Goal: Task Accomplishment & Management: Manage account settings

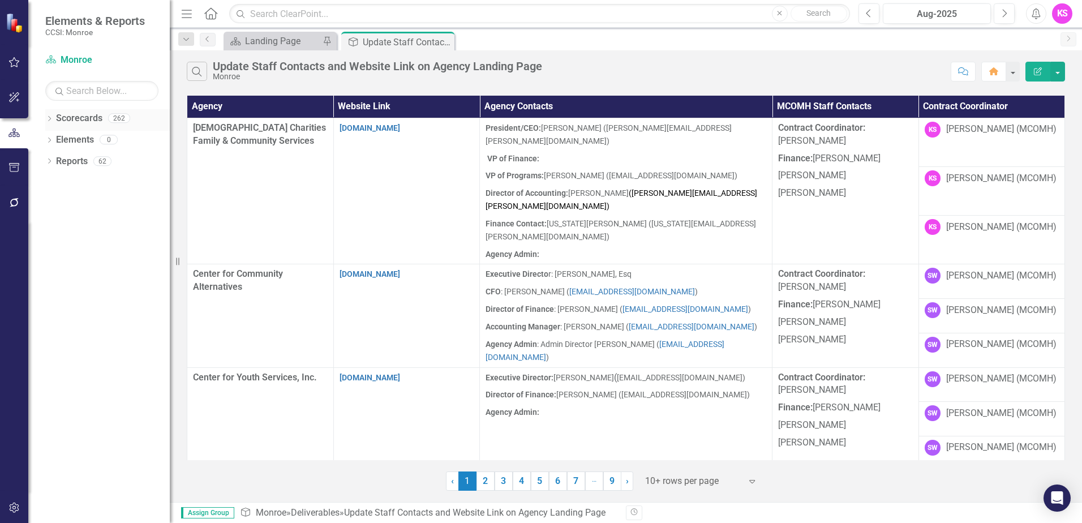
click at [51, 118] on icon at bounding box center [49, 118] width 3 height 5
click at [56, 138] on icon at bounding box center [55, 139] width 3 height 6
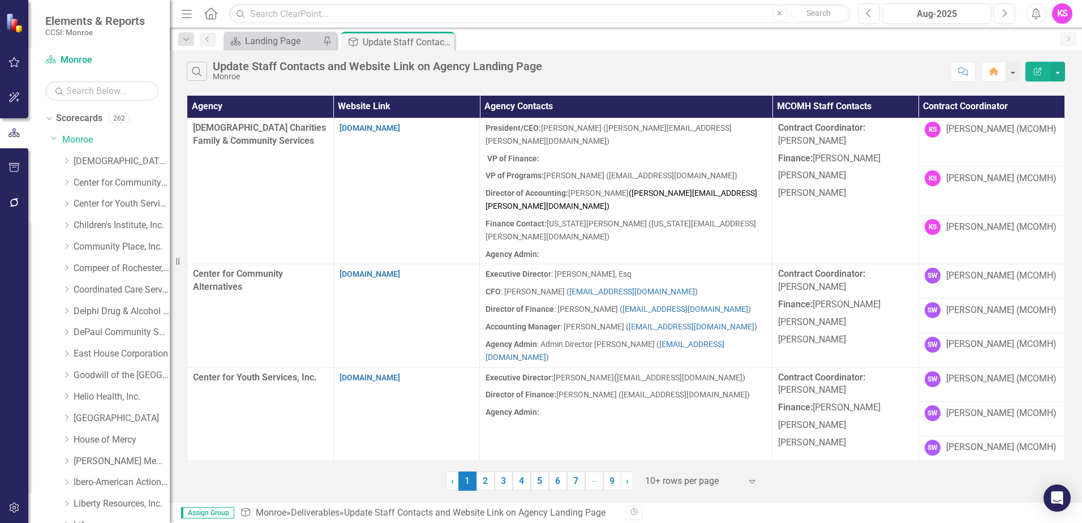
click at [753, 481] on icon "Expand" at bounding box center [752, 481] width 11 height 9
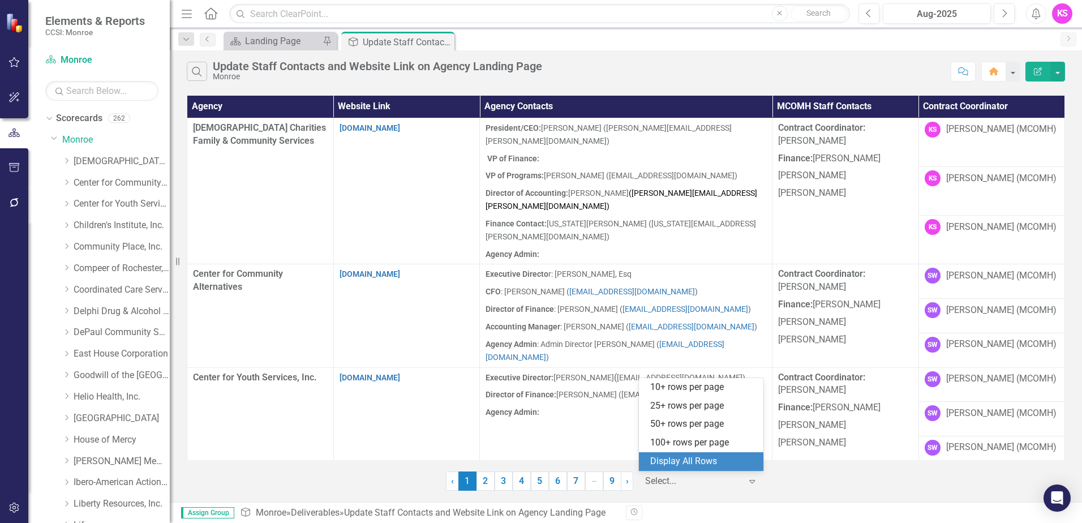
click at [725, 457] on div "Display All Rows" at bounding box center [703, 461] width 106 height 13
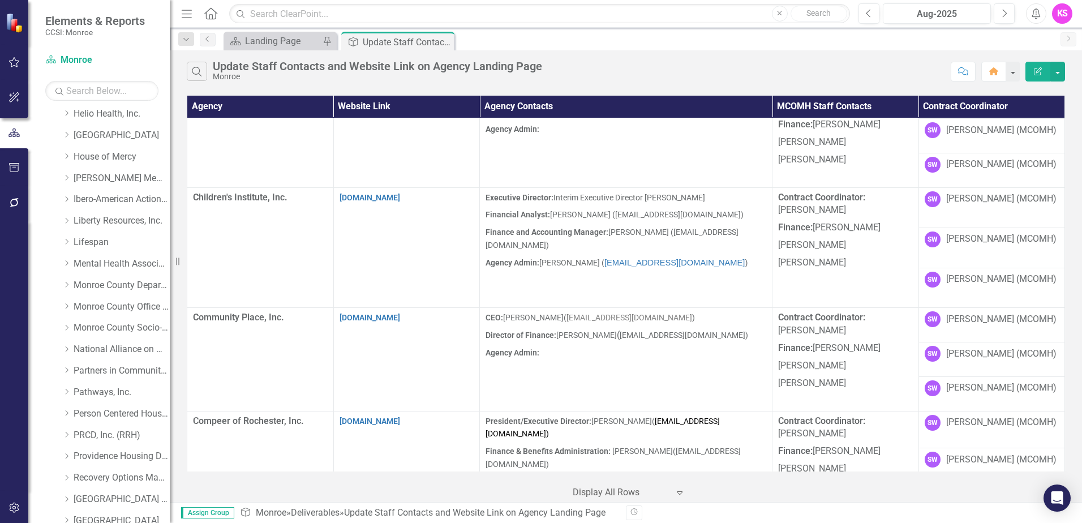
scroll to position [226, 0]
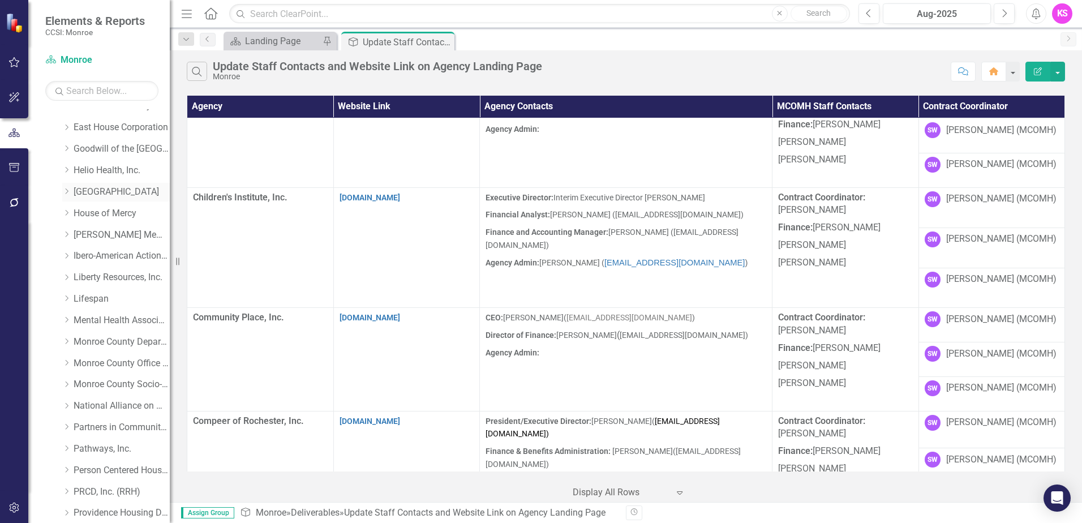
click at [67, 192] on icon "Dropdown" at bounding box center [66, 191] width 8 height 7
click at [105, 192] on link "[GEOGRAPHIC_DATA]" at bounding box center [122, 192] width 96 height 13
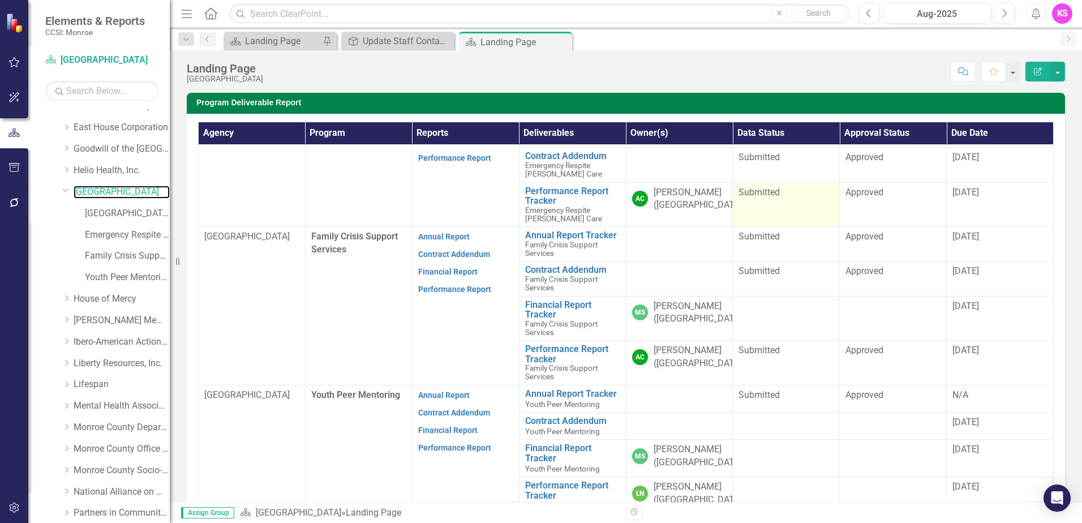
scroll to position [48, 0]
click at [112, 212] on link "[GEOGRAPHIC_DATA] (MCOMH Internal)" at bounding box center [127, 213] width 85 height 13
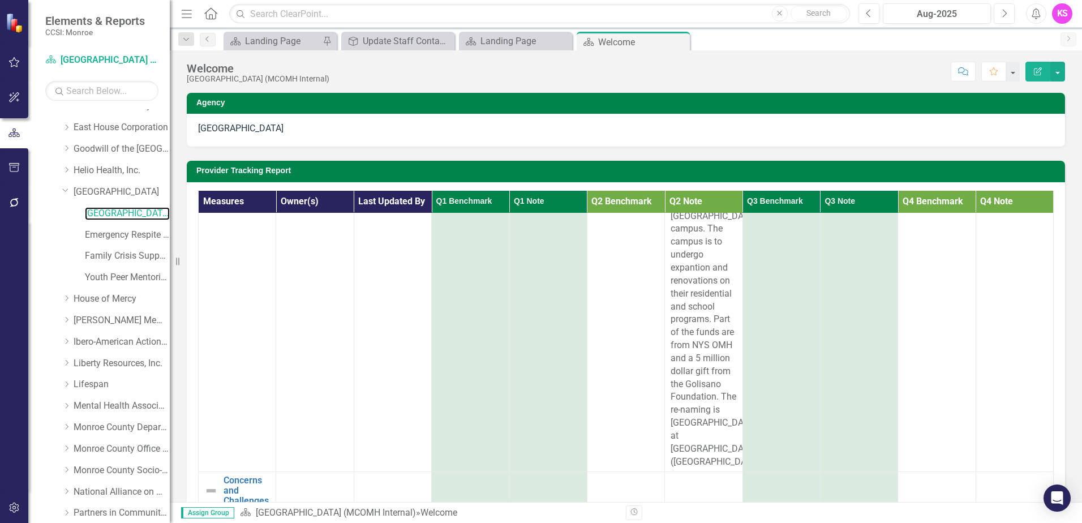
scroll to position [623, 0]
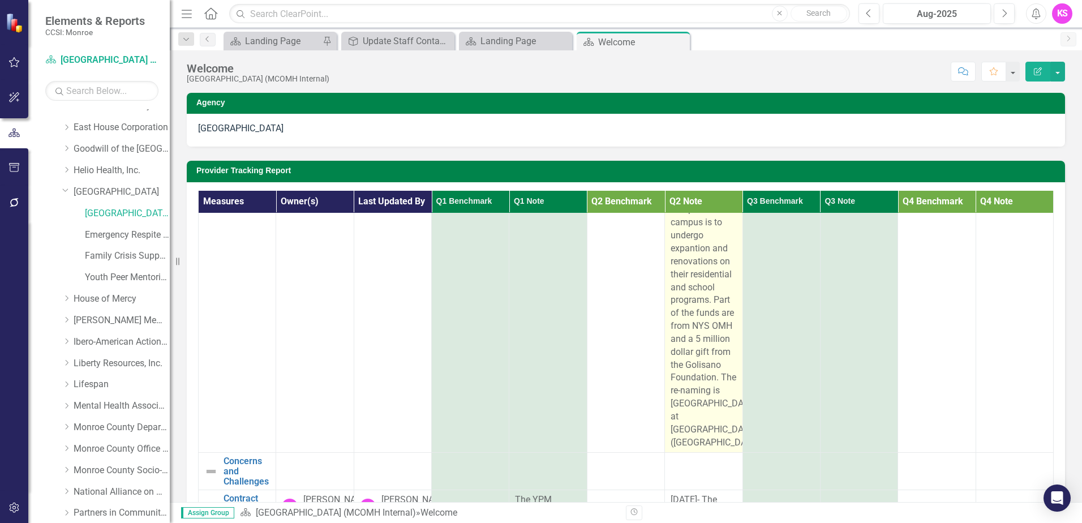
click at [715, 417] on span "[DATE] Ground Breaking ceremony at the [GEOGRAPHIC_DATA] campus. The campus is …" at bounding box center [717, 300] width 92 height 296
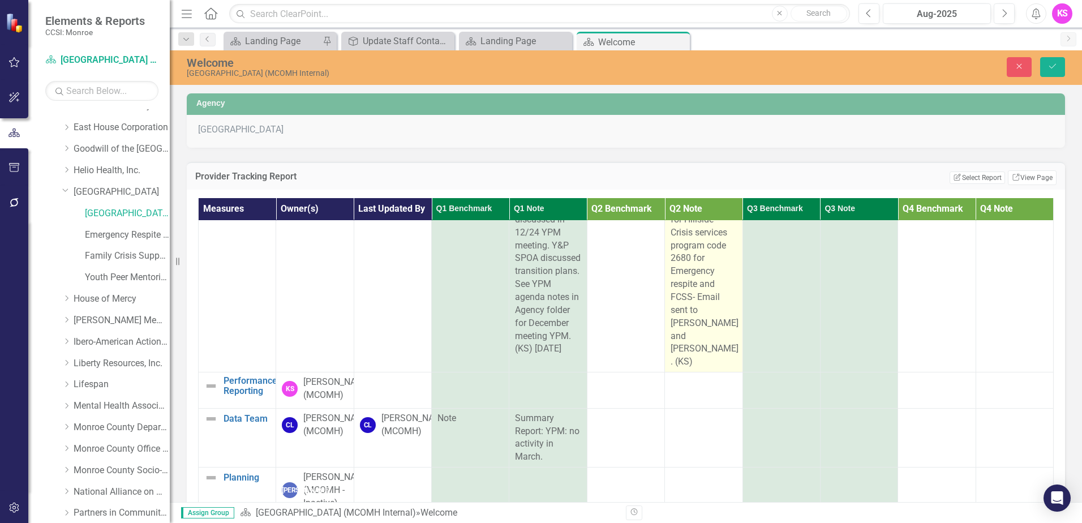
scroll to position [905, 0]
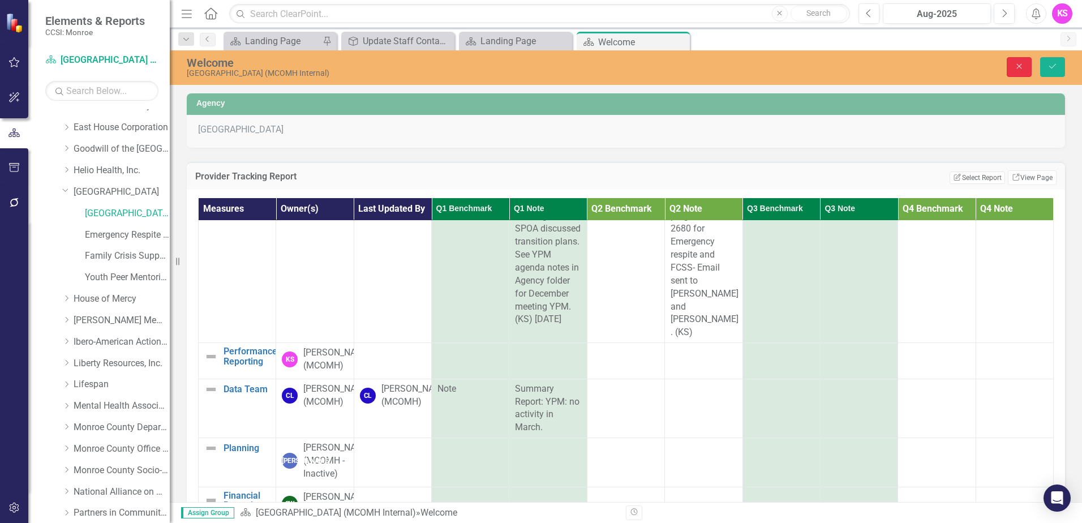
click at [1021, 65] on icon "Close" at bounding box center [1019, 66] width 10 height 8
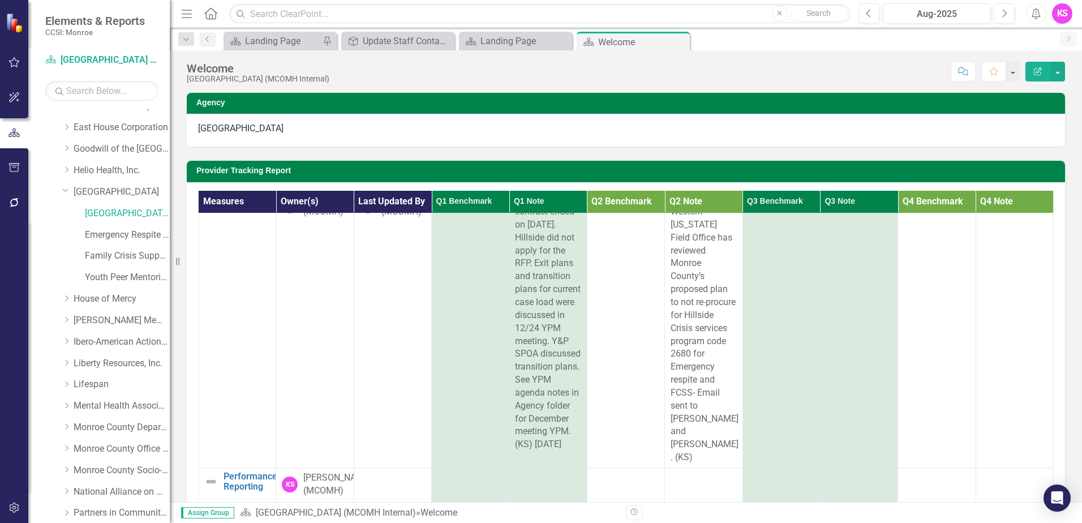
scroll to position [943, 0]
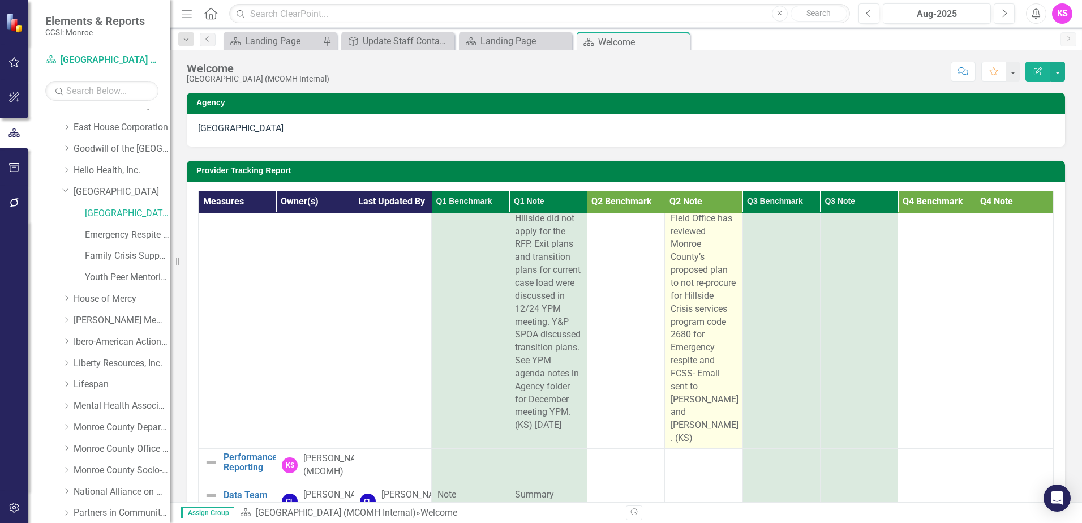
click at [691, 413] on div "[DATE]- The Western [US_STATE] Field Office has reviewed Monroe County’s propos…" at bounding box center [704, 309] width 66 height 272
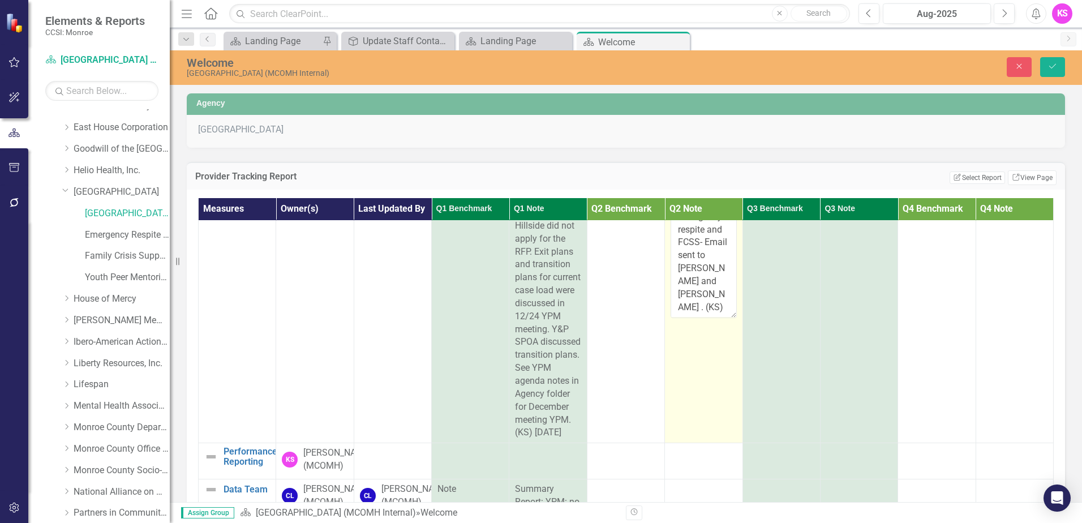
scroll to position [272, 0]
click at [689, 282] on textarea "[DATE]- The Western [US_STATE] Field Office has reviewed Monroe County’s propos…" at bounding box center [704, 249] width 66 height 137
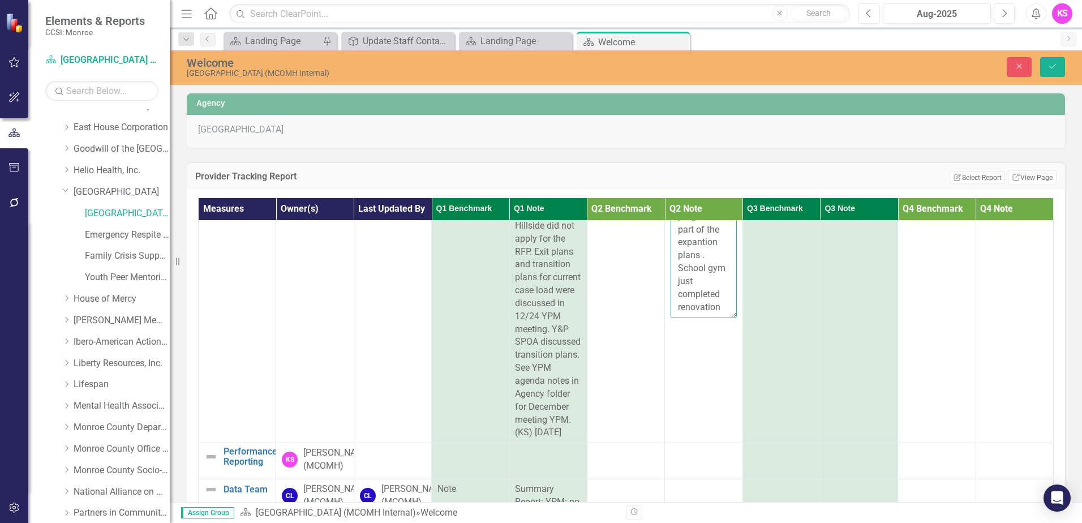
scroll to position [590, 0]
type textarea "[DATE]- The Western [US_STATE] Field Office has reviewed Monroe County’s propos…"
click at [1050, 67] on icon "submit" at bounding box center [1053, 66] width 7 height 5
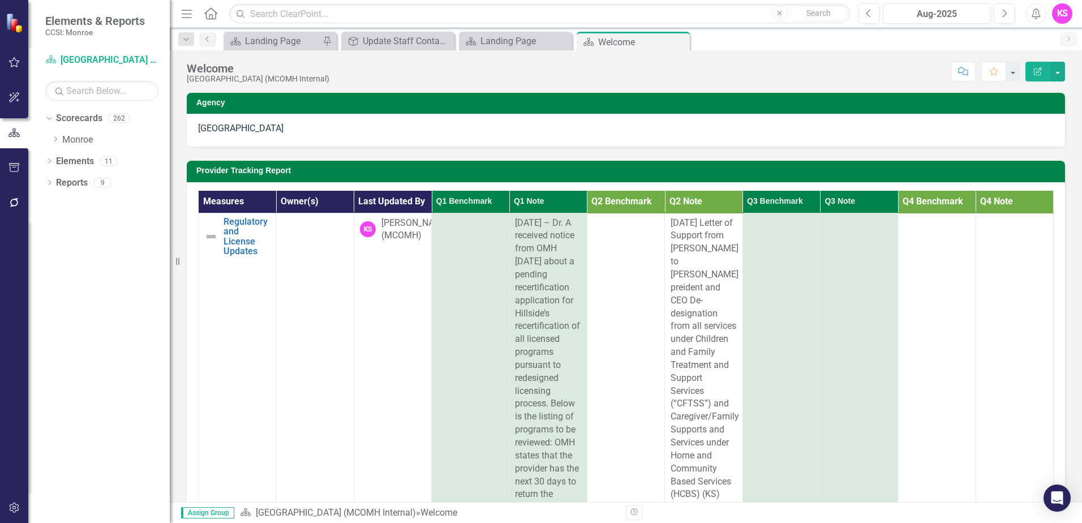
scroll to position [0, 0]
click at [56, 142] on icon "Dropdown" at bounding box center [55, 139] width 8 height 7
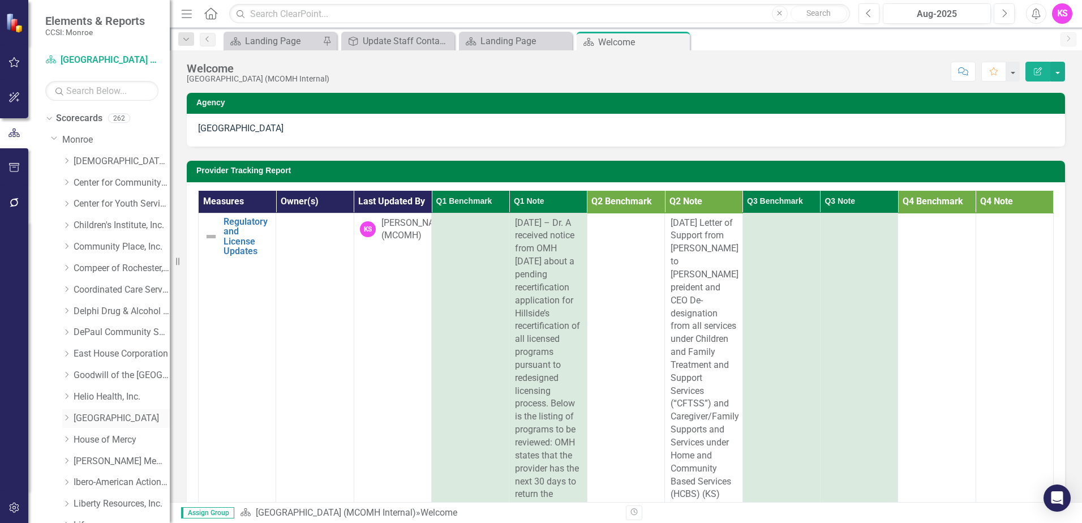
click at [67, 417] on icon at bounding box center [67, 418] width 3 height 6
click at [114, 438] on link "[GEOGRAPHIC_DATA] (MCOMH Internal)" at bounding box center [127, 440] width 85 height 13
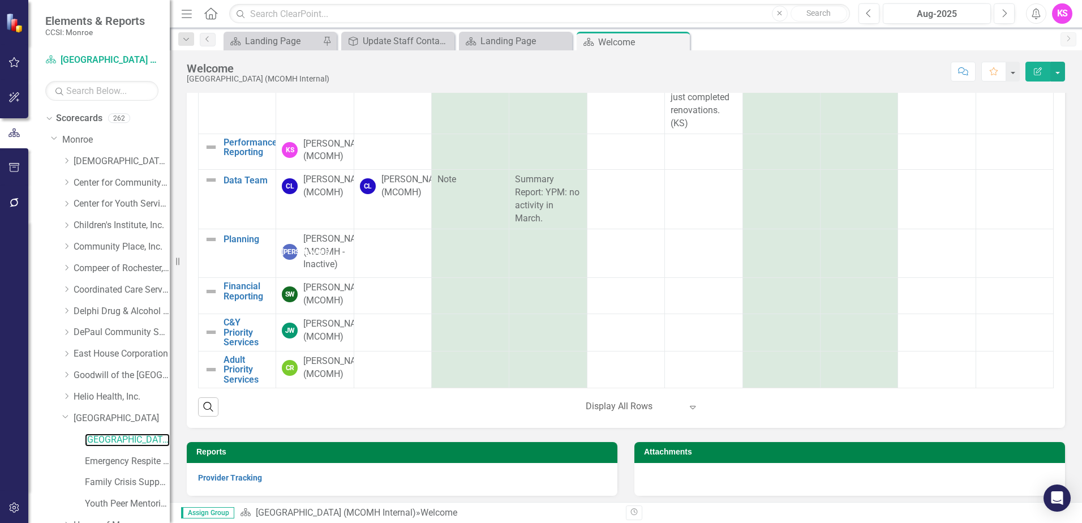
scroll to position [199, 0]
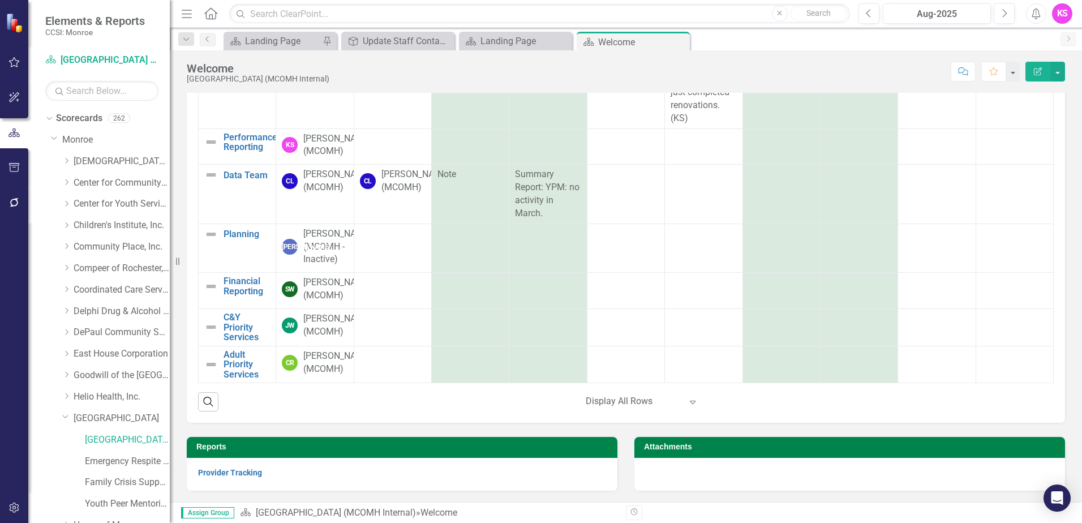
click at [935, 478] on div at bounding box center [850, 474] width 431 height 33
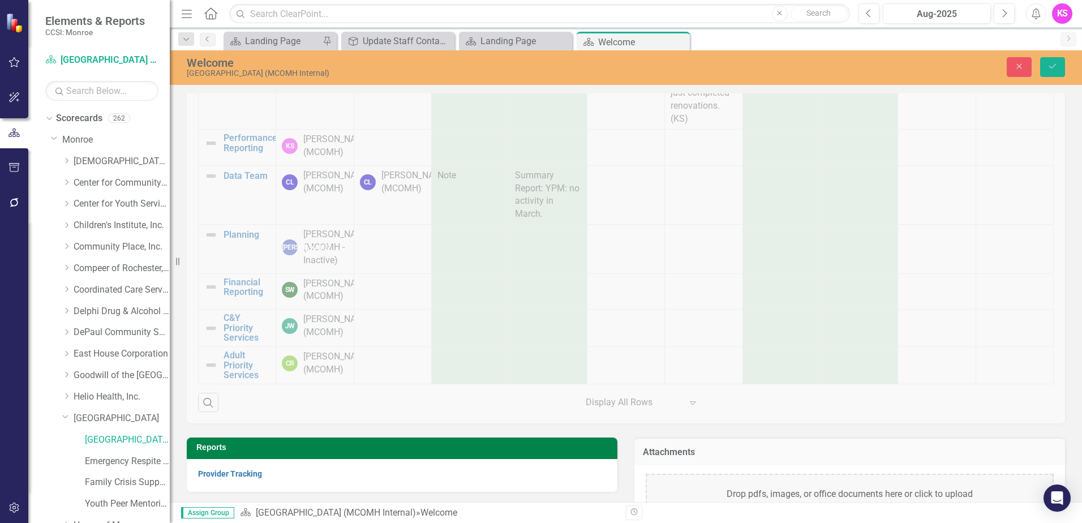
click at [935, 478] on div "Drop pdfs, images, or office documents here or click to upload" at bounding box center [850, 494] width 408 height 41
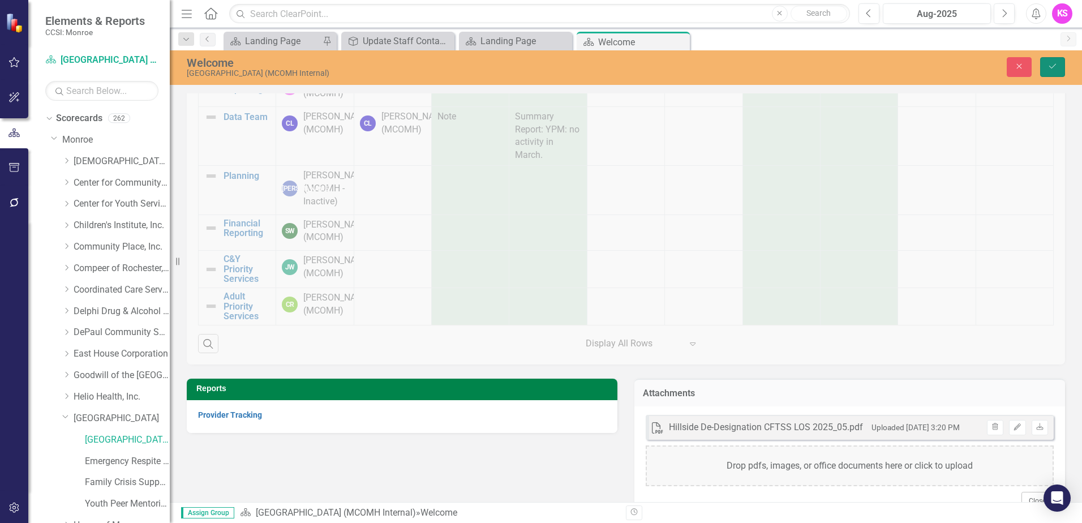
click at [1059, 65] on button "Save" at bounding box center [1053, 67] width 25 height 20
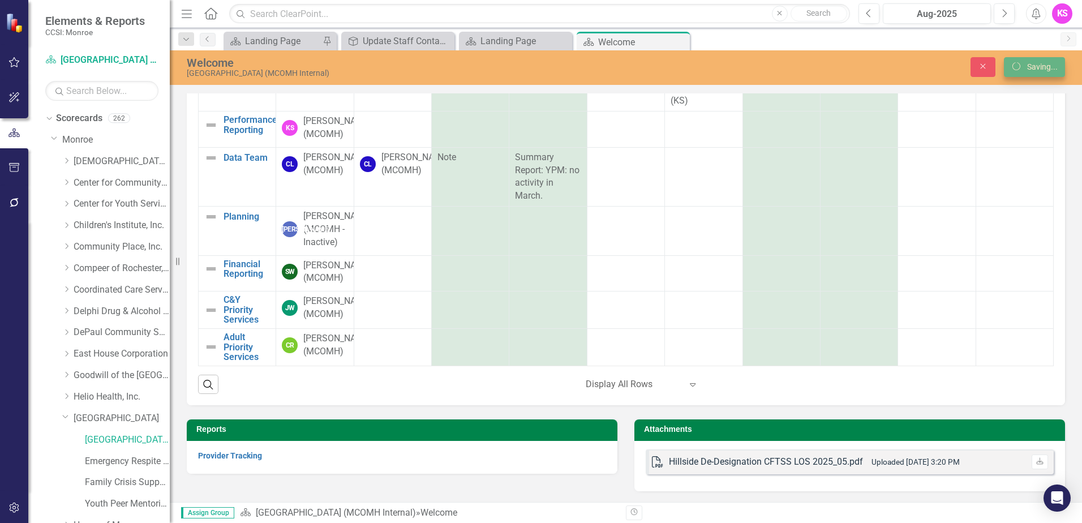
scroll to position [0, 0]
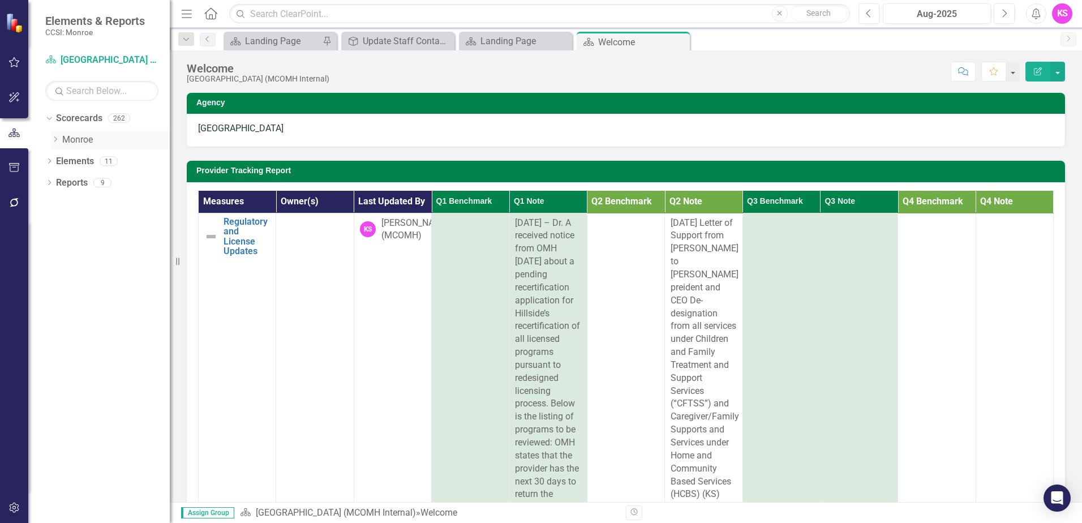
click at [54, 139] on icon "Dropdown" at bounding box center [55, 139] width 8 height 7
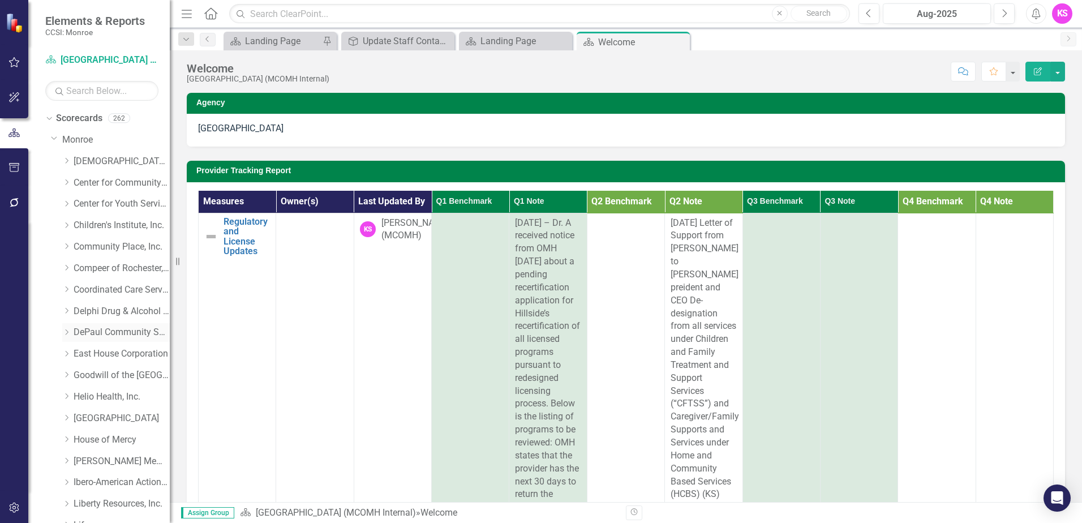
click at [69, 333] on icon "Dropdown" at bounding box center [66, 332] width 8 height 7
click at [121, 354] on link "DePaul Community Services, lnc. (MCOMH Internal)" at bounding box center [127, 354] width 85 height 13
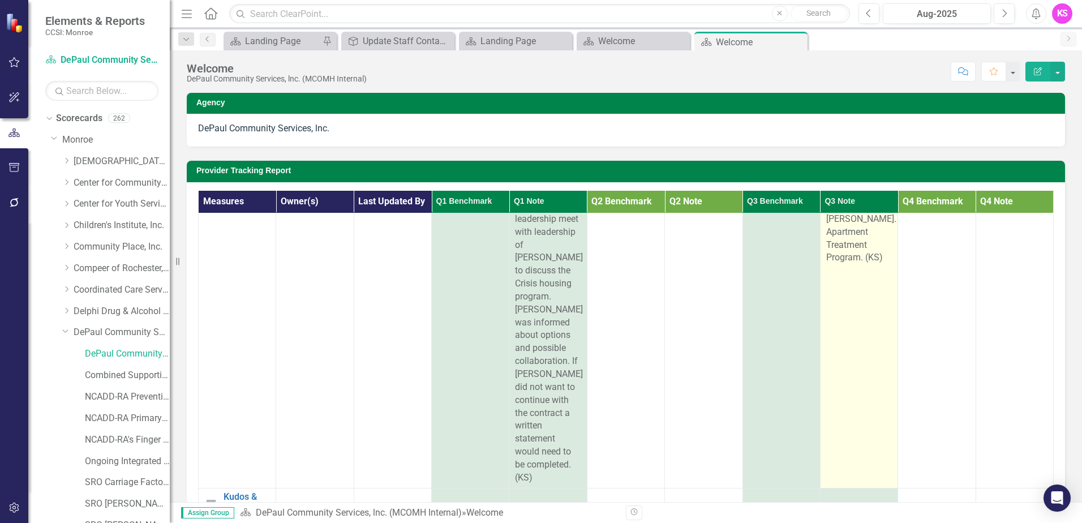
scroll to position [340, 0]
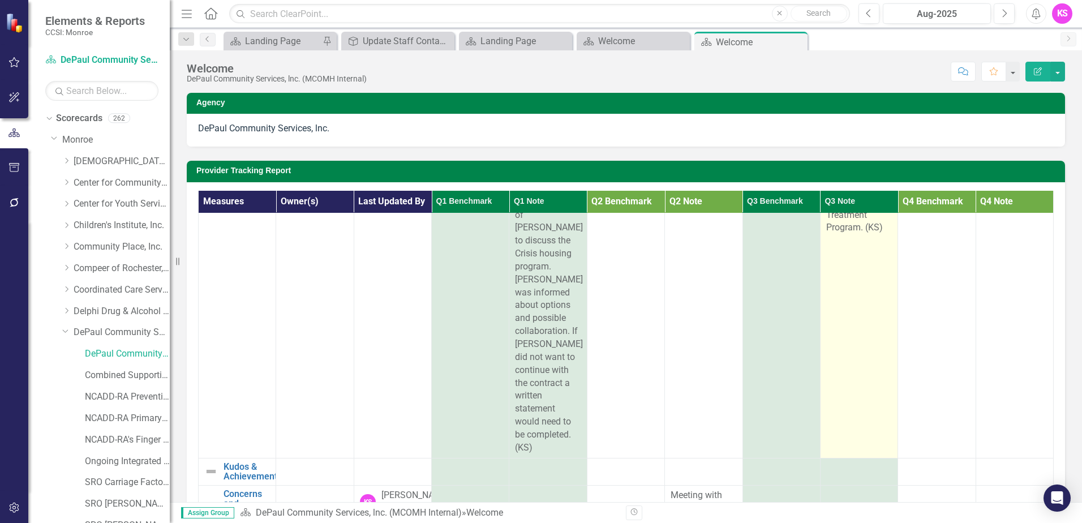
click at [875, 234] on div "[DATE] Transition living Crisis housing services ended on [DATE]. (KS) [DATE] L…" at bounding box center [860, 79] width 66 height 310
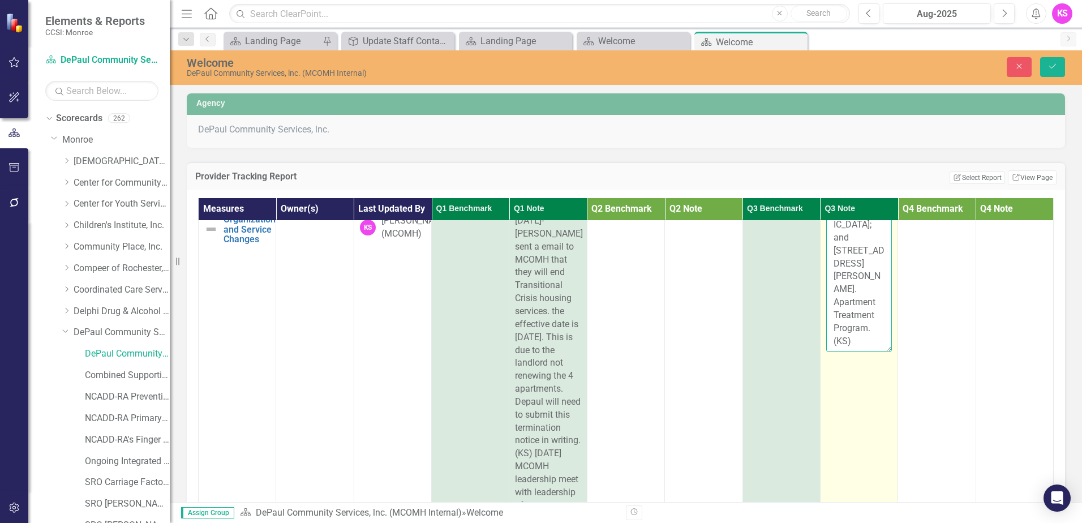
scroll to position [504, 0]
click at [842, 328] on textarea "[DATE] Transition living Crisis housing services ended on [DATE]. (KS) [DATE] L…" at bounding box center [860, 283] width 66 height 137
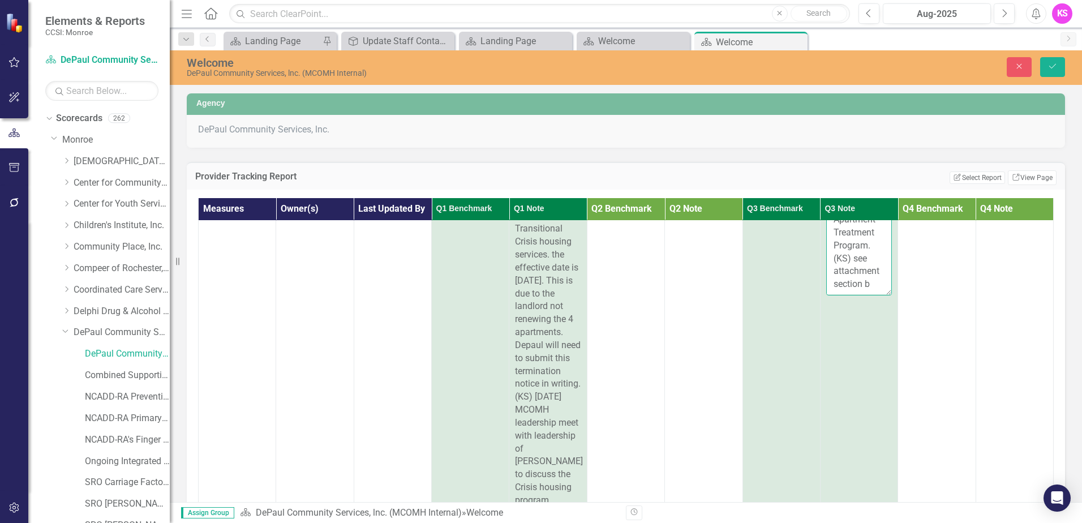
scroll to position [526, 0]
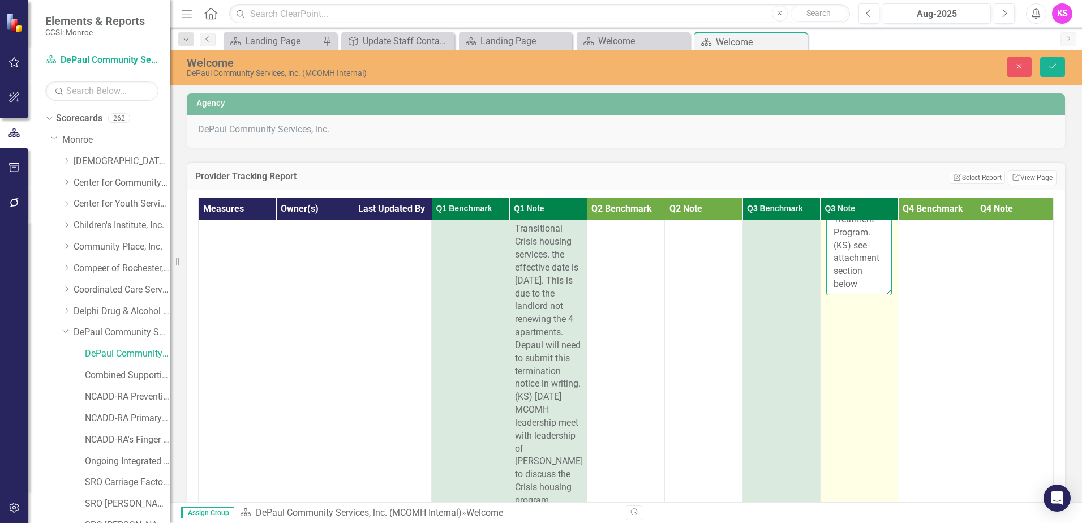
click at [837, 249] on textarea "[DATE] Transition living Crisis housing services ended on [DATE]. (KS) [DATE] L…" at bounding box center [860, 226] width 66 height 137
click at [846, 289] on textarea "[DATE] Transition living Crisis housing services ended on [DATE]. (KS) [DATE] L…" at bounding box center [860, 226] width 66 height 137
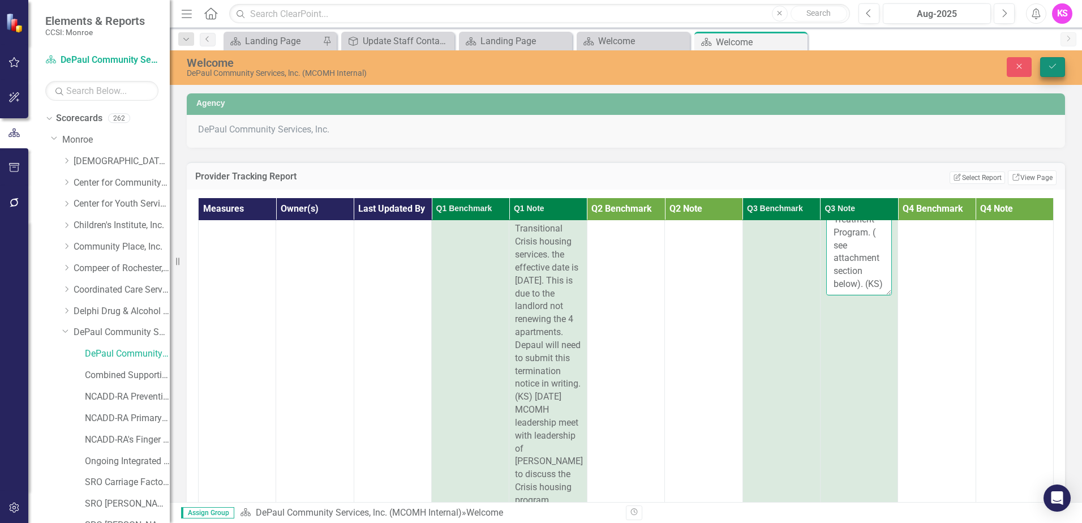
type textarea "[DATE] Transition living Crisis housing services ended on [DATE]. (KS) [DATE] L…"
drag, startPoint x: 1052, startPoint y: 67, endPoint x: 1050, endPoint y: 74, distance: 7.7
click at [1052, 67] on icon "Save" at bounding box center [1053, 66] width 10 height 8
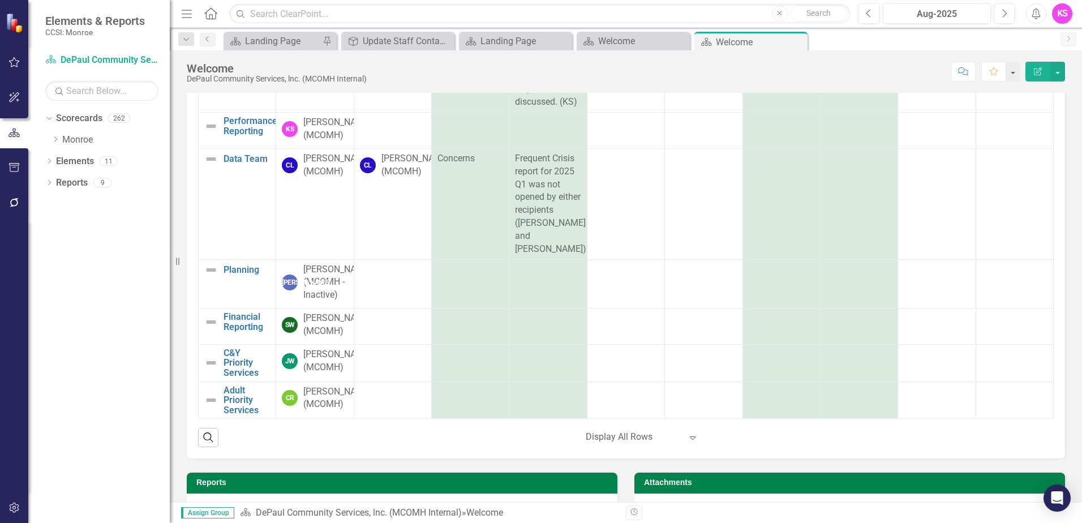
scroll to position [199, 0]
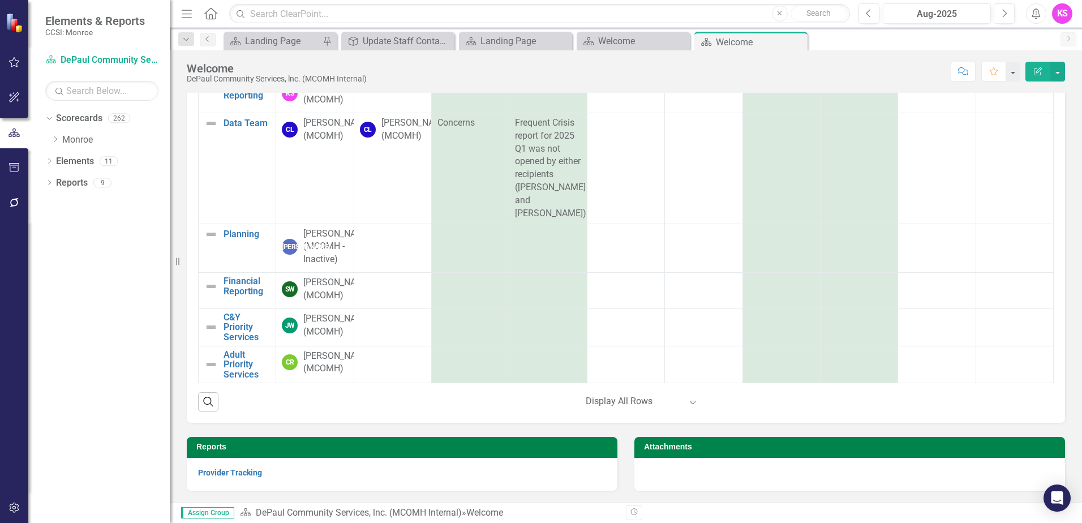
click at [774, 481] on div at bounding box center [850, 474] width 431 height 33
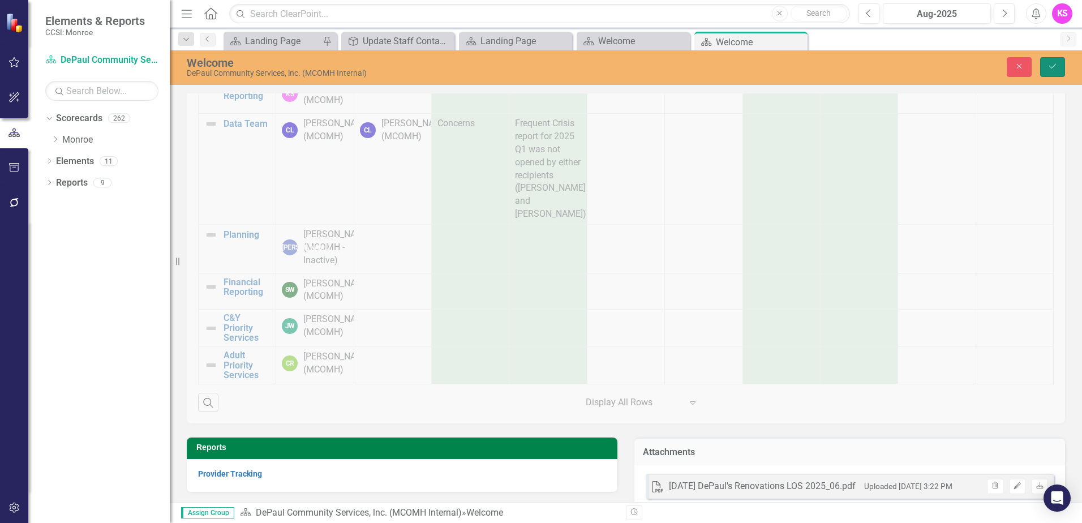
click at [1050, 64] on icon "Save" at bounding box center [1053, 66] width 10 height 8
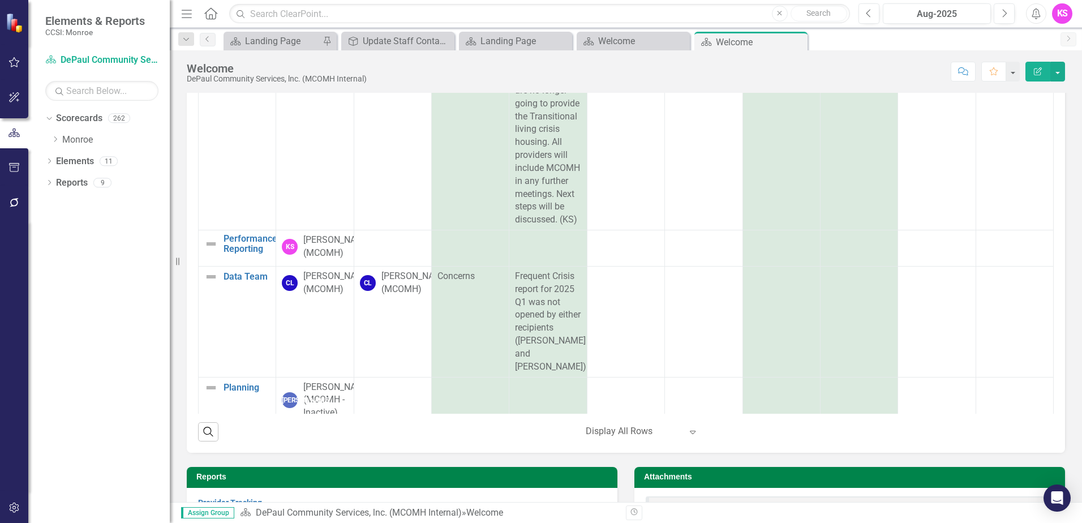
scroll to position [217, 0]
